Goal: Find specific page/section: Find specific page/section

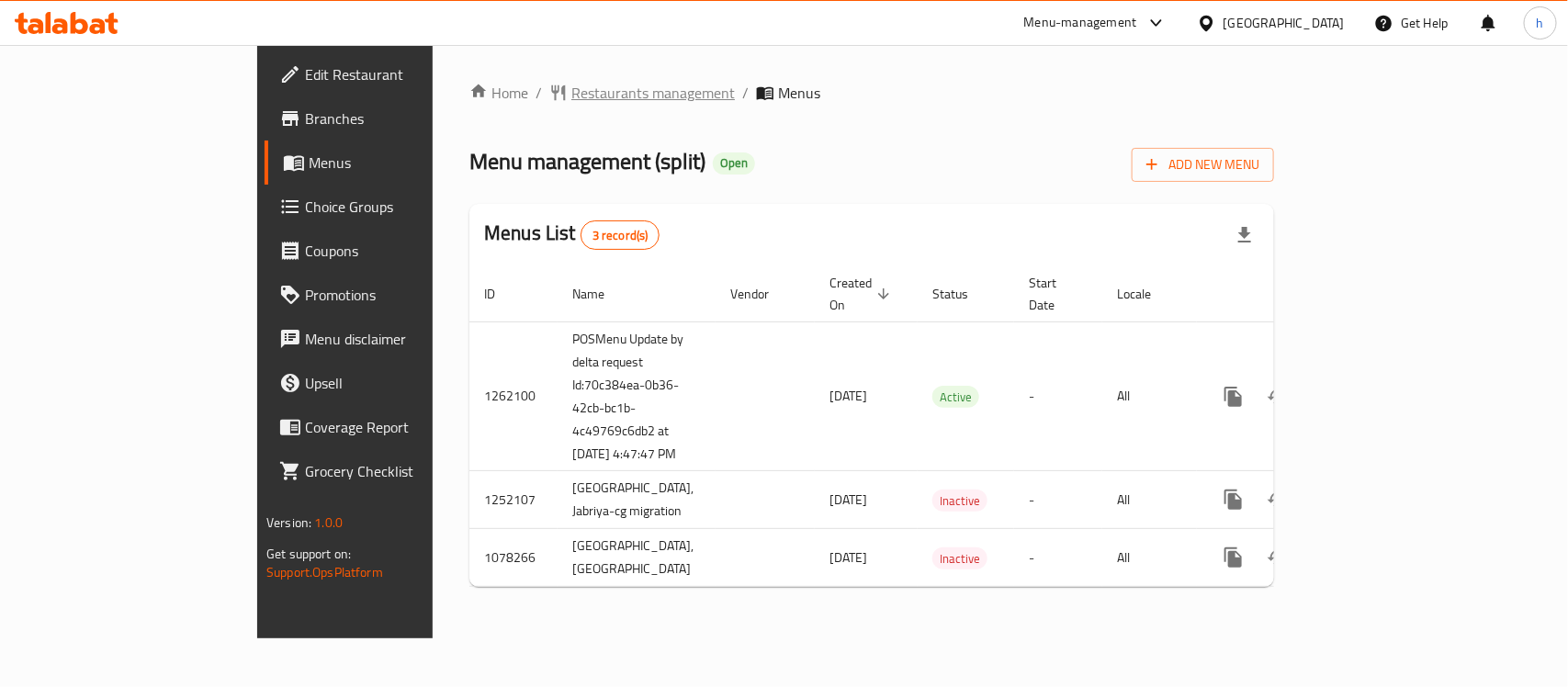
click at [572, 97] on span "Restaurants management" at bounding box center [654, 93] width 163 height 22
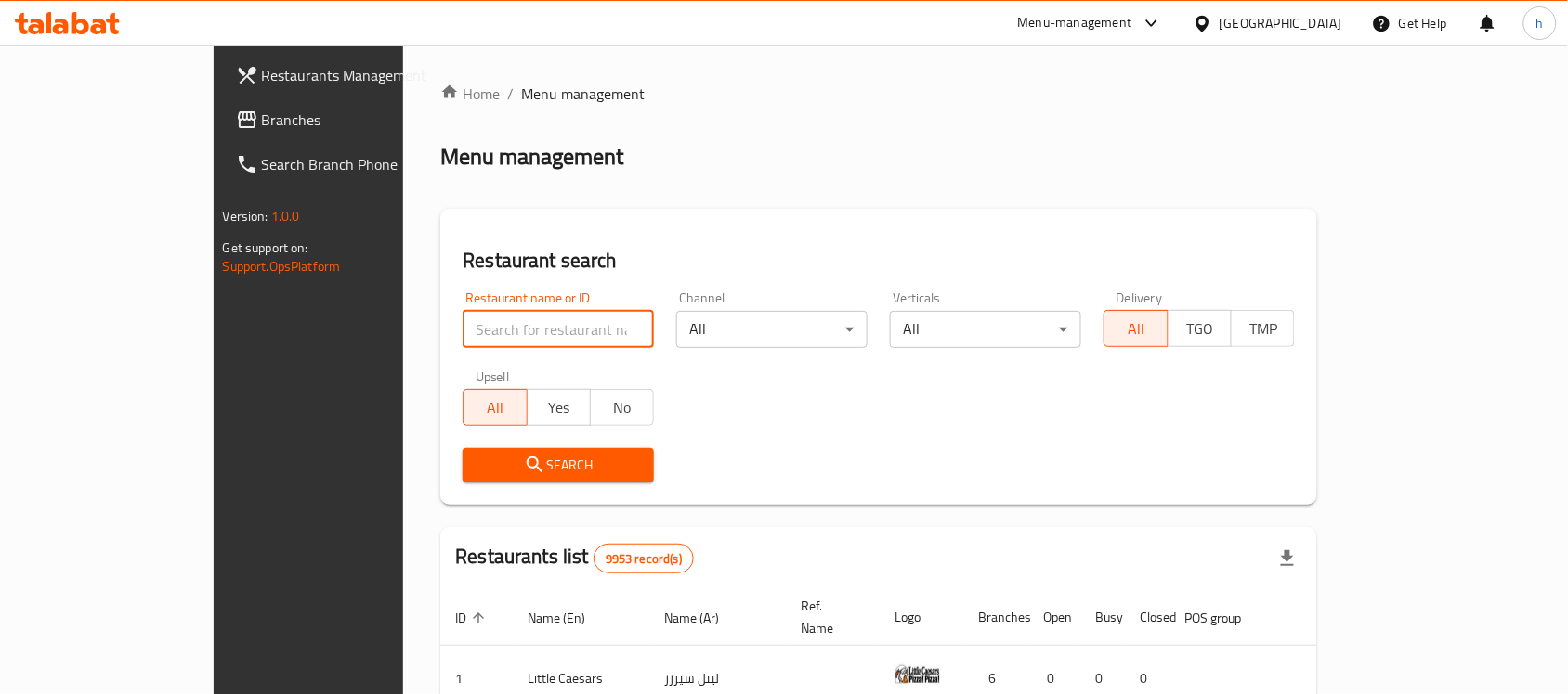
click at [463, 330] on input "search" at bounding box center [558, 329] width 191 height 37
paste input "66405"
type input "66405"
click button "Search" at bounding box center [558, 465] width 191 height 35
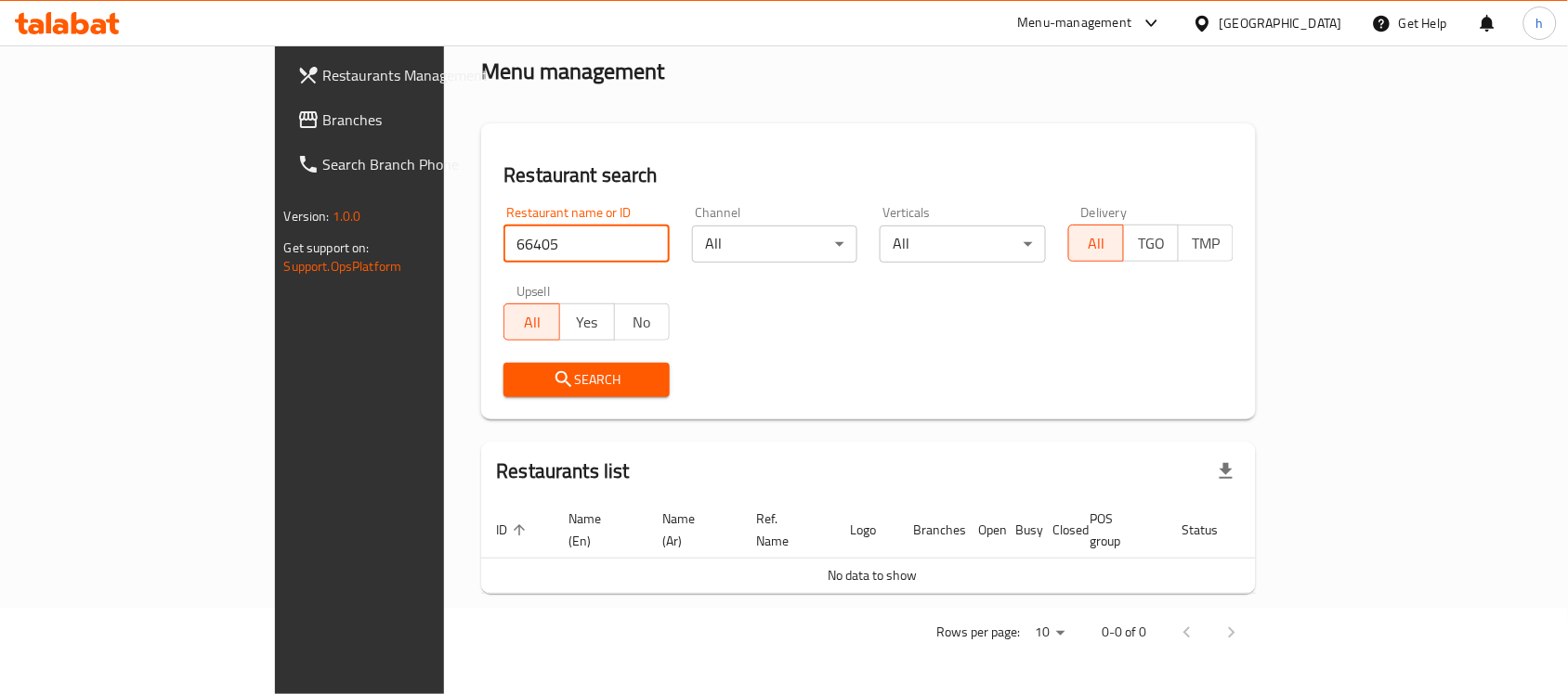
scroll to position [63, 0]
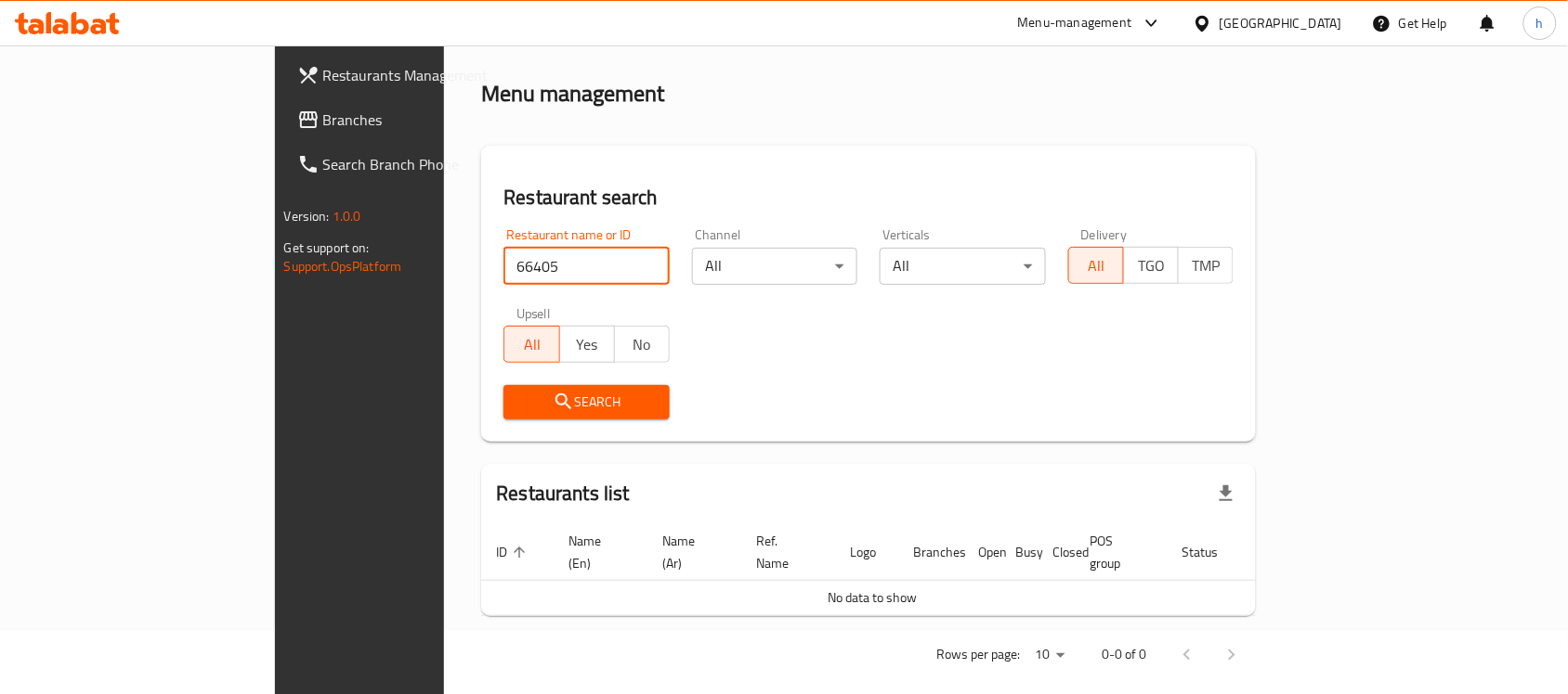
click button "Search" at bounding box center [586, 402] width 166 height 35
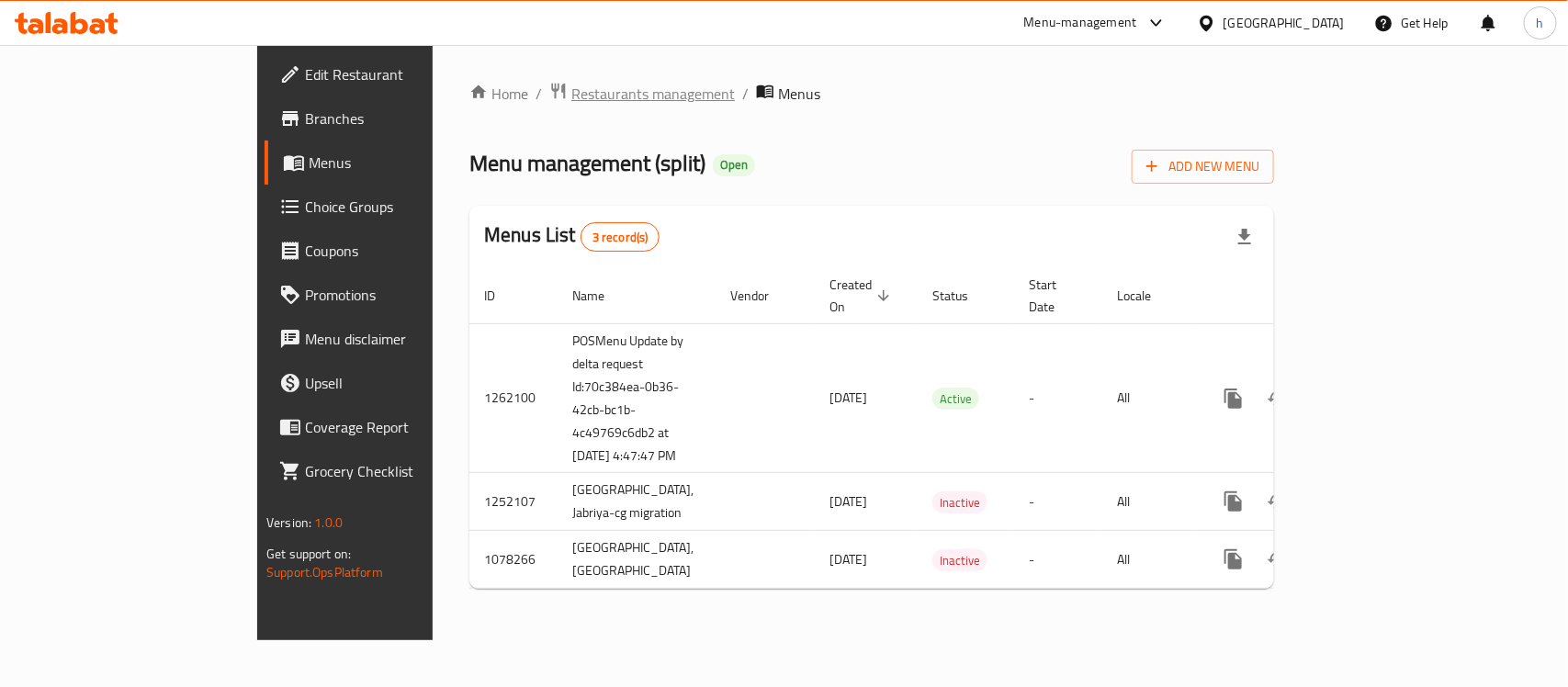
click at [572, 88] on span "Restaurants management" at bounding box center [654, 94] width 163 height 22
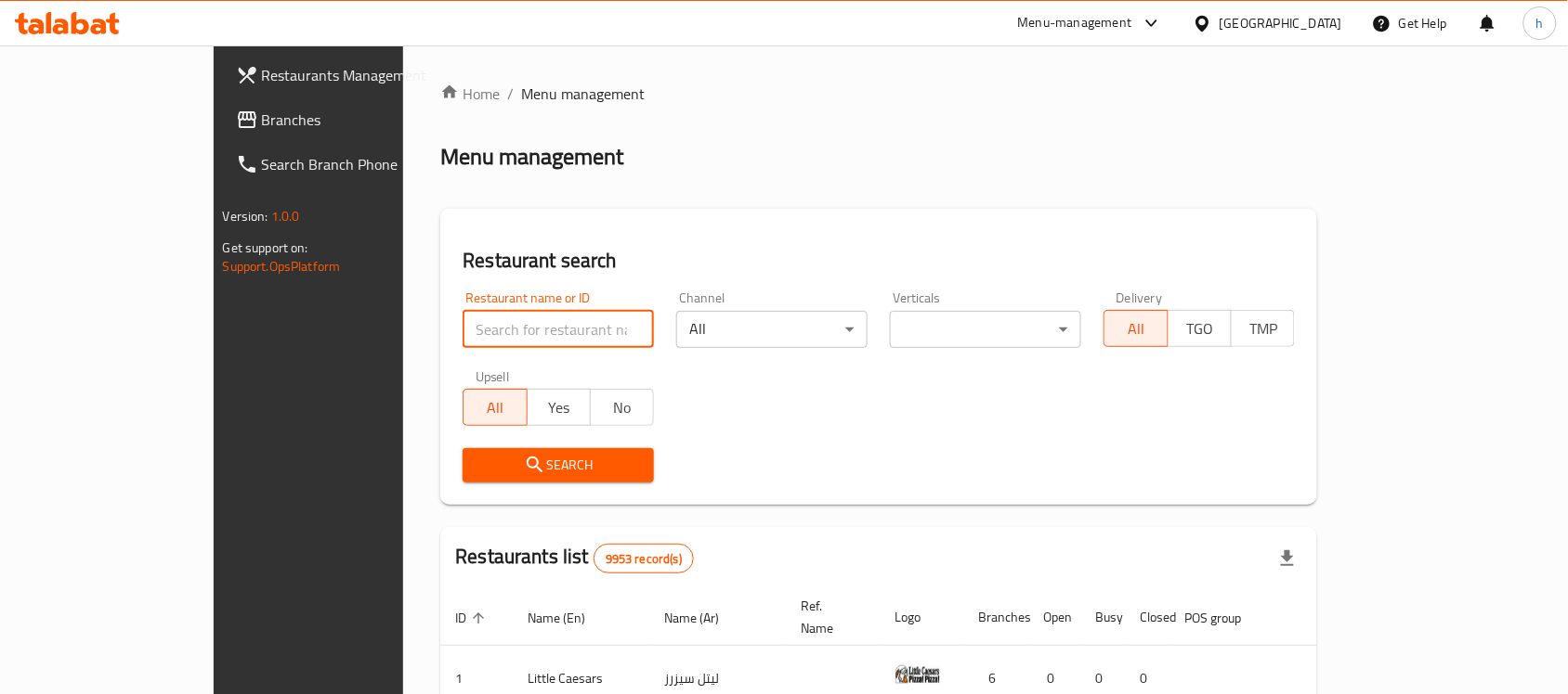
click at [504, 339] on input "search" at bounding box center [558, 329] width 191 height 37
paste input "664054"
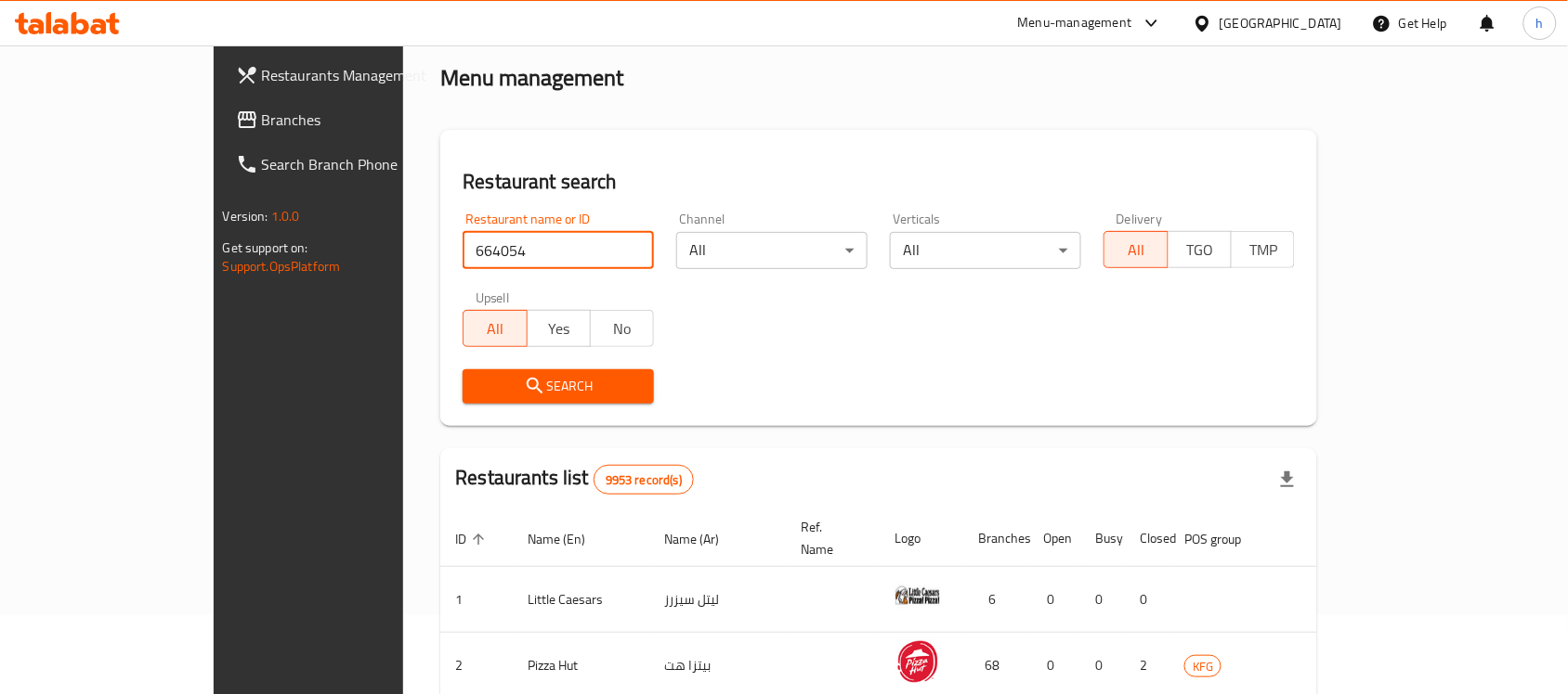
scroll to position [116, 0]
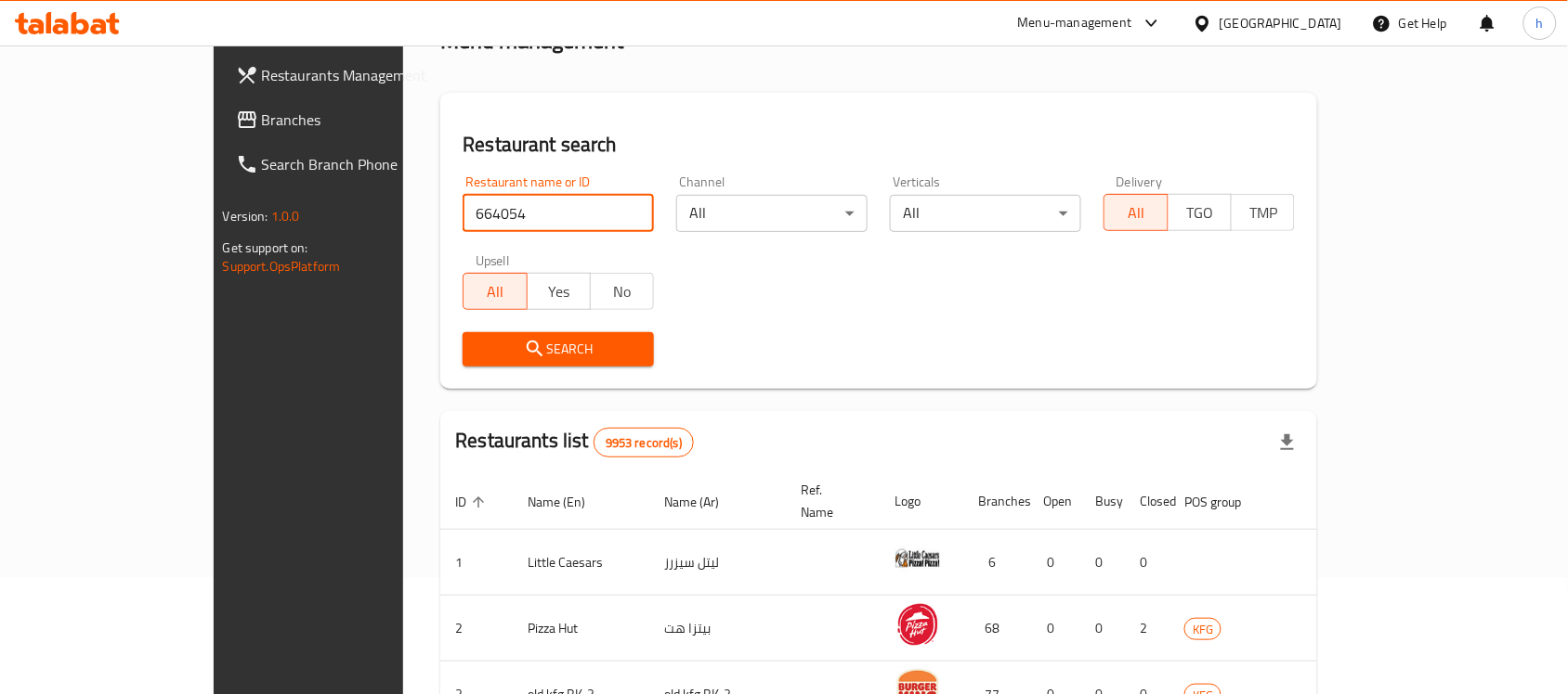
type input "664054"
click button "Search" at bounding box center [558, 349] width 191 height 35
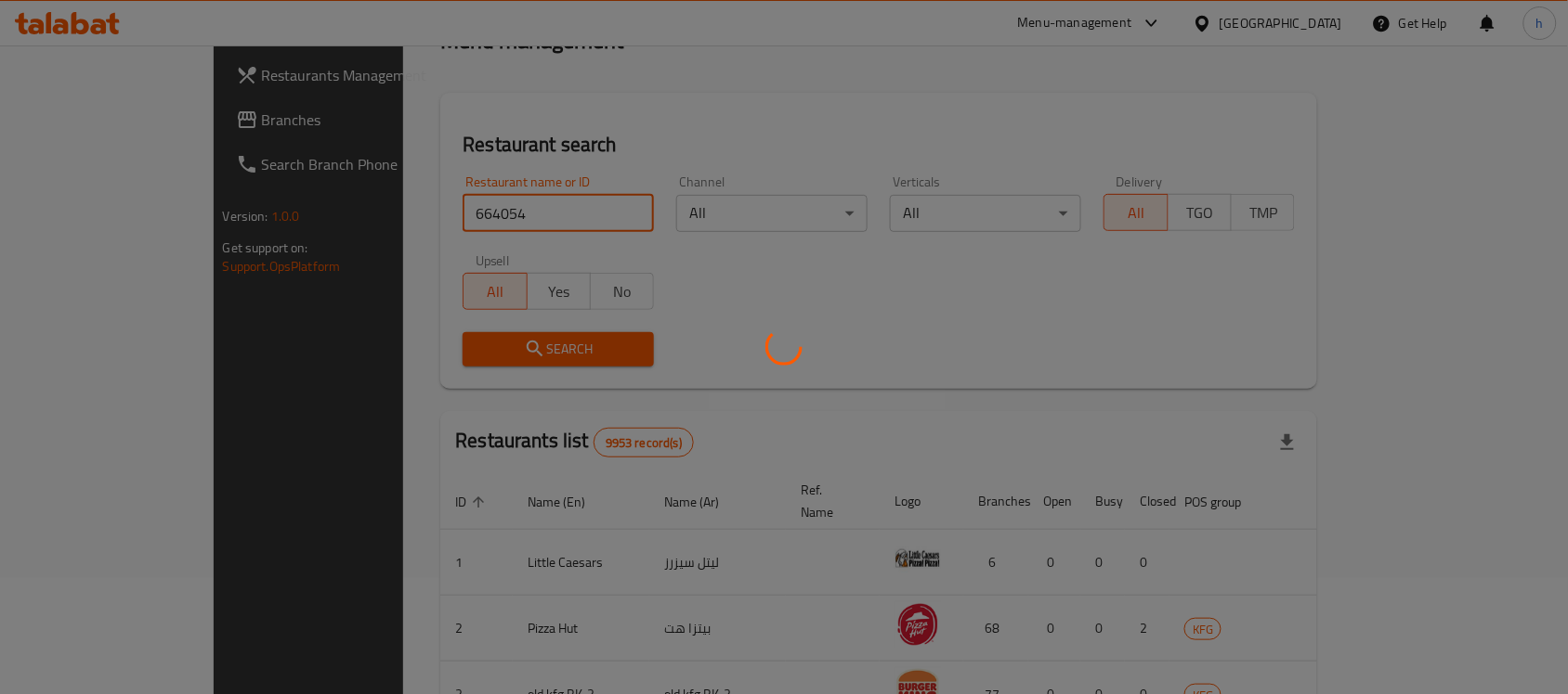
scroll to position [97, 0]
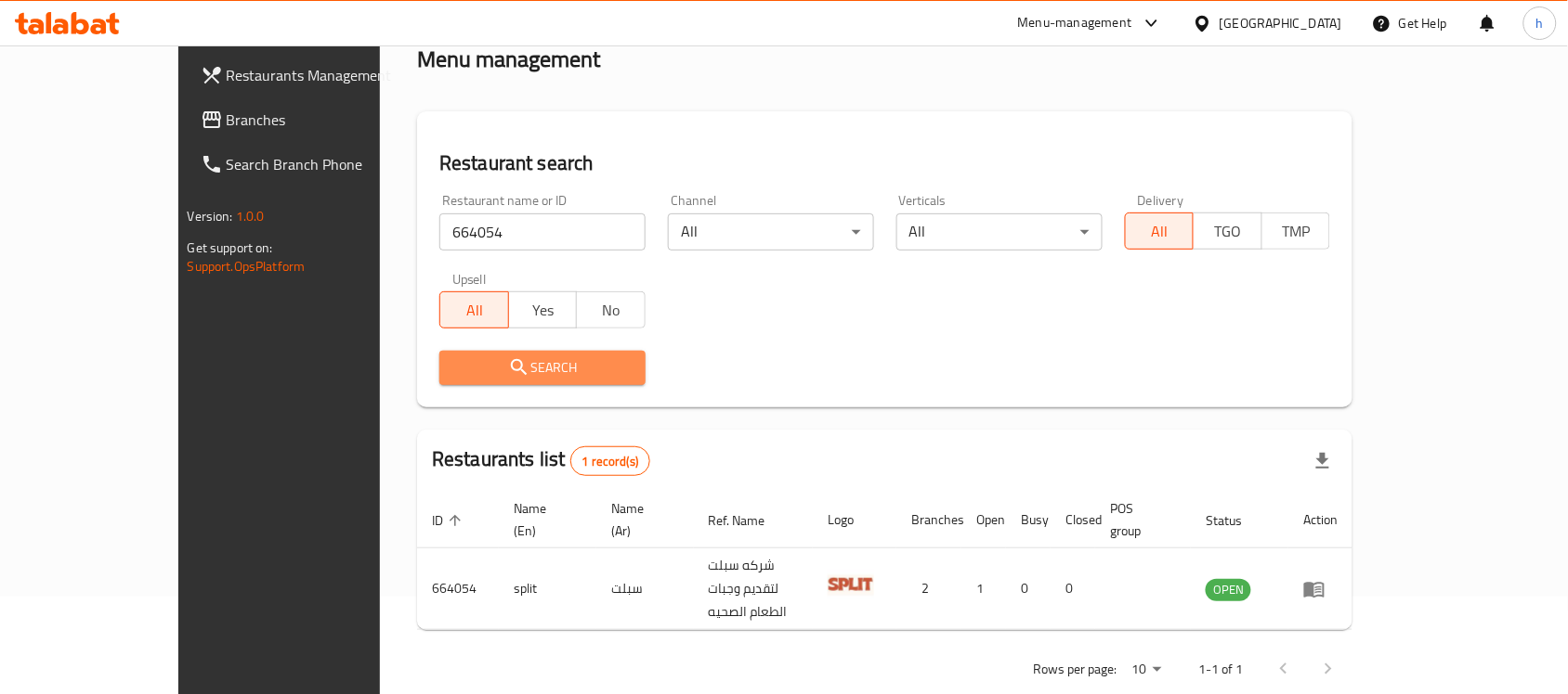
click at [582, 369] on span "Search" at bounding box center [541, 367] width 176 height 23
